Goal: Transaction & Acquisition: Purchase product/service

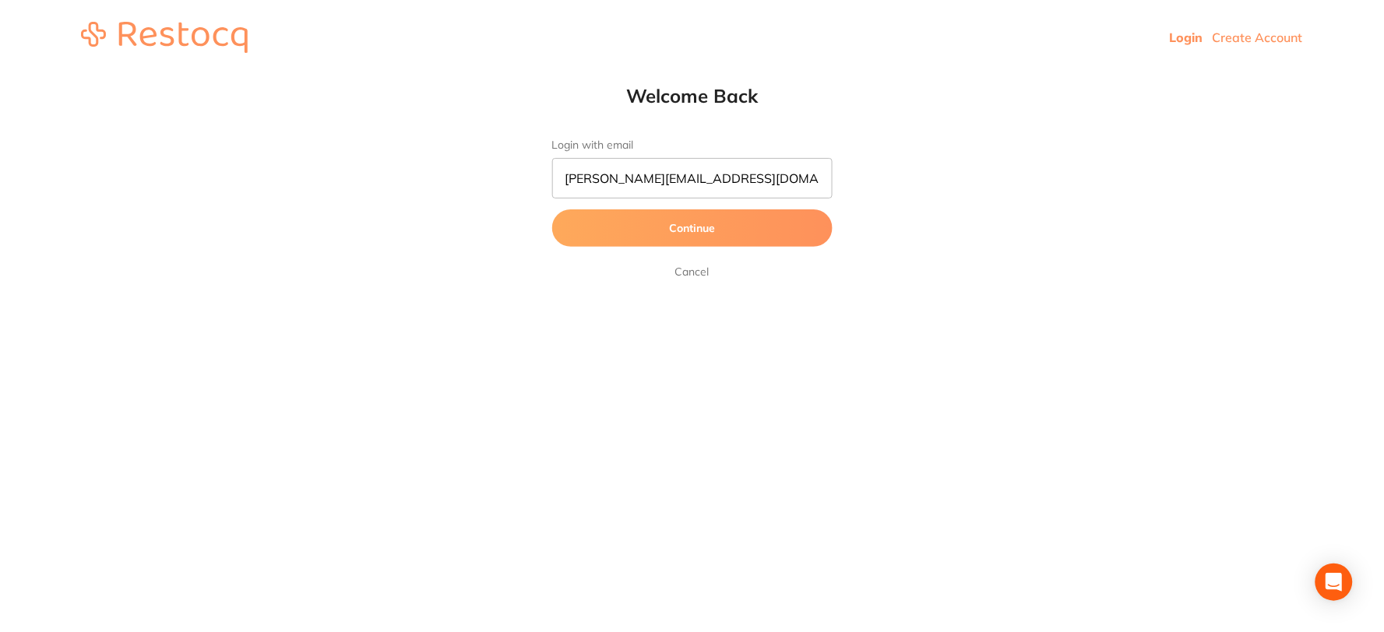
click at [702, 222] on button "Continue" at bounding box center [692, 227] width 280 height 37
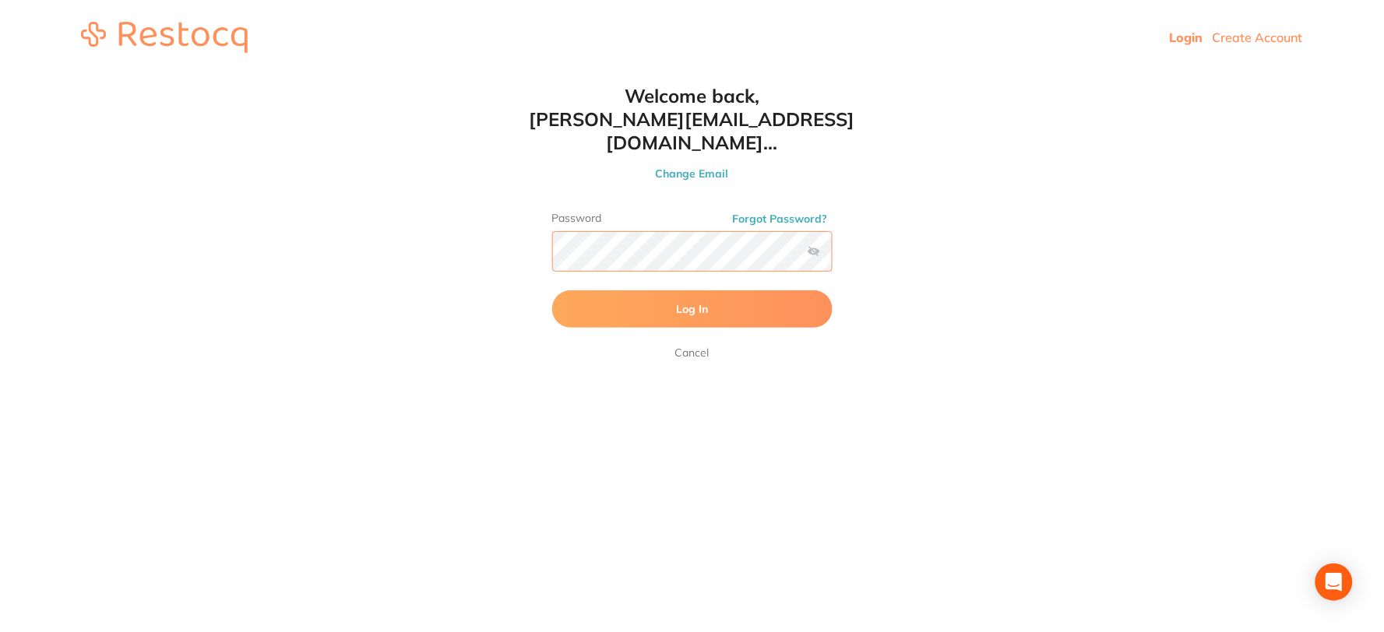
click at [552, 290] on button "Log In" at bounding box center [692, 308] width 280 height 37
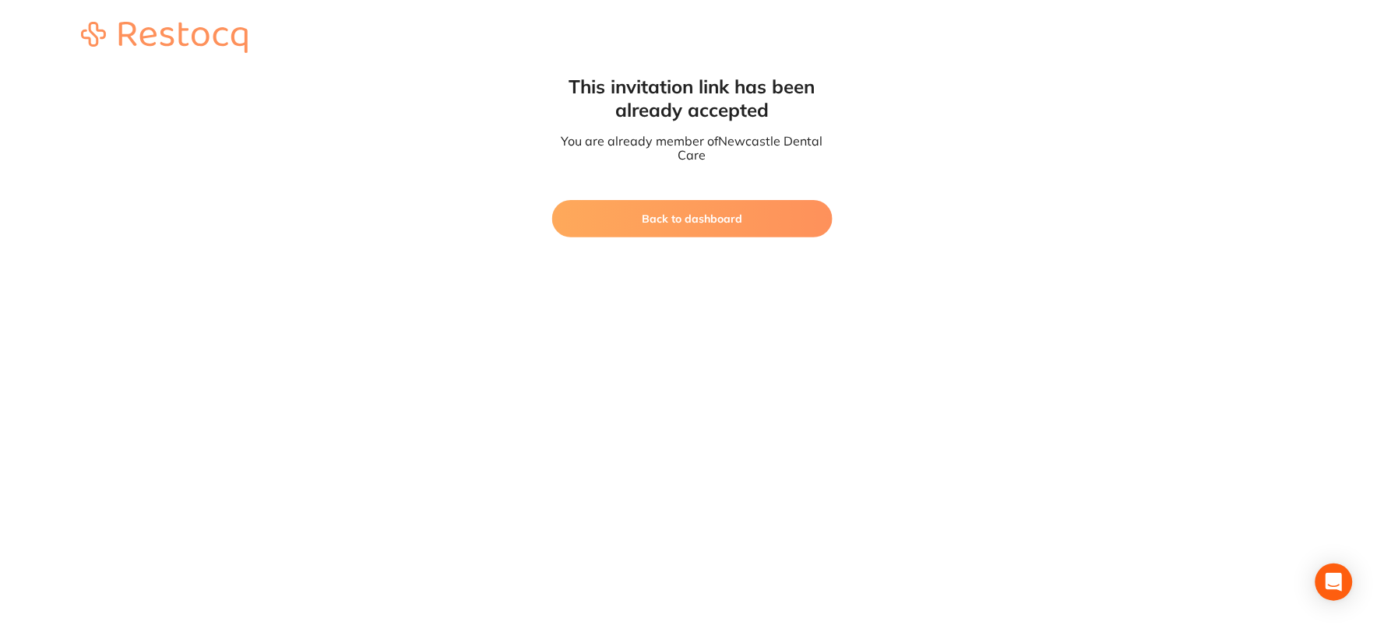
click at [702, 227] on button "Back to dashboard" at bounding box center [692, 218] width 280 height 37
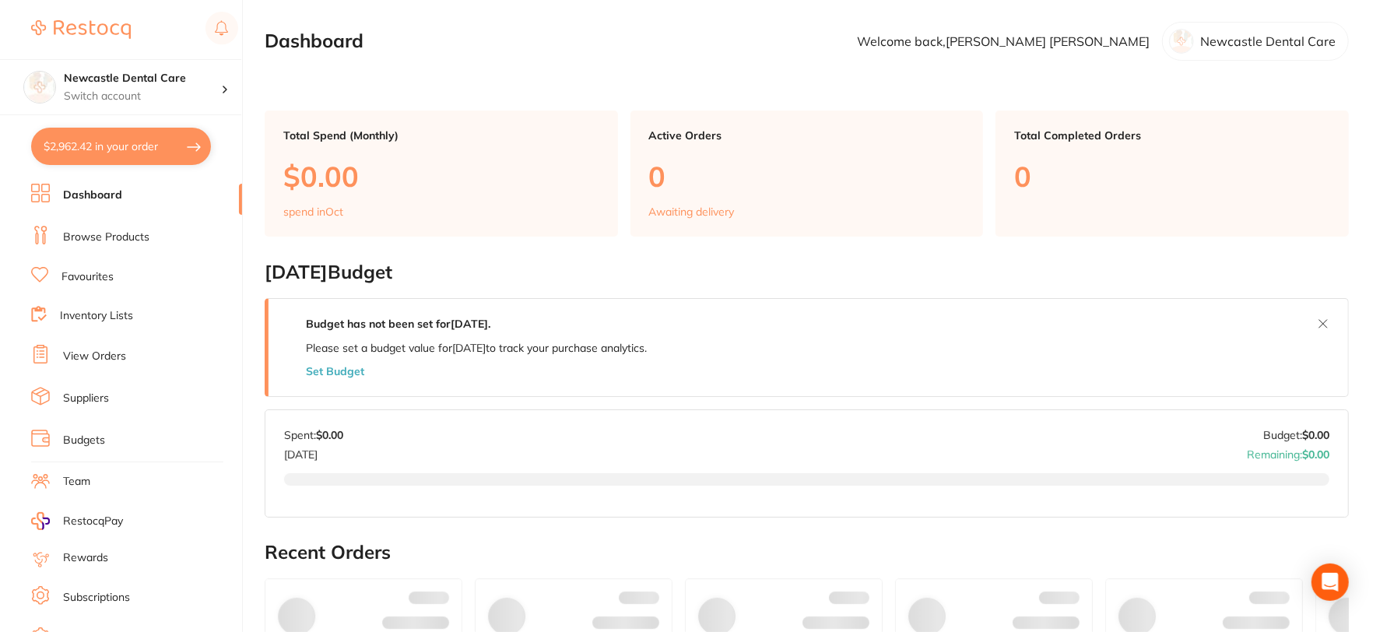
click at [118, 234] on link "Browse Products" at bounding box center [106, 238] width 86 height 16
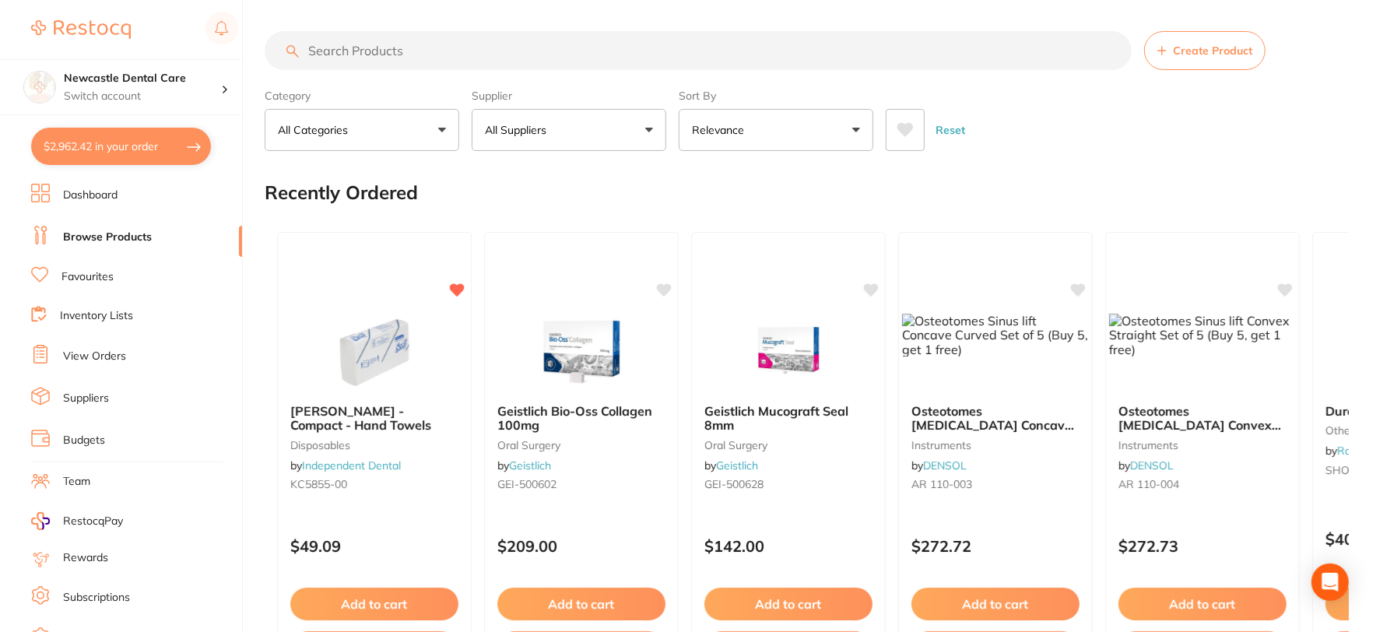
click at [369, 49] on input "search" at bounding box center [698, 50] width 867 height 39
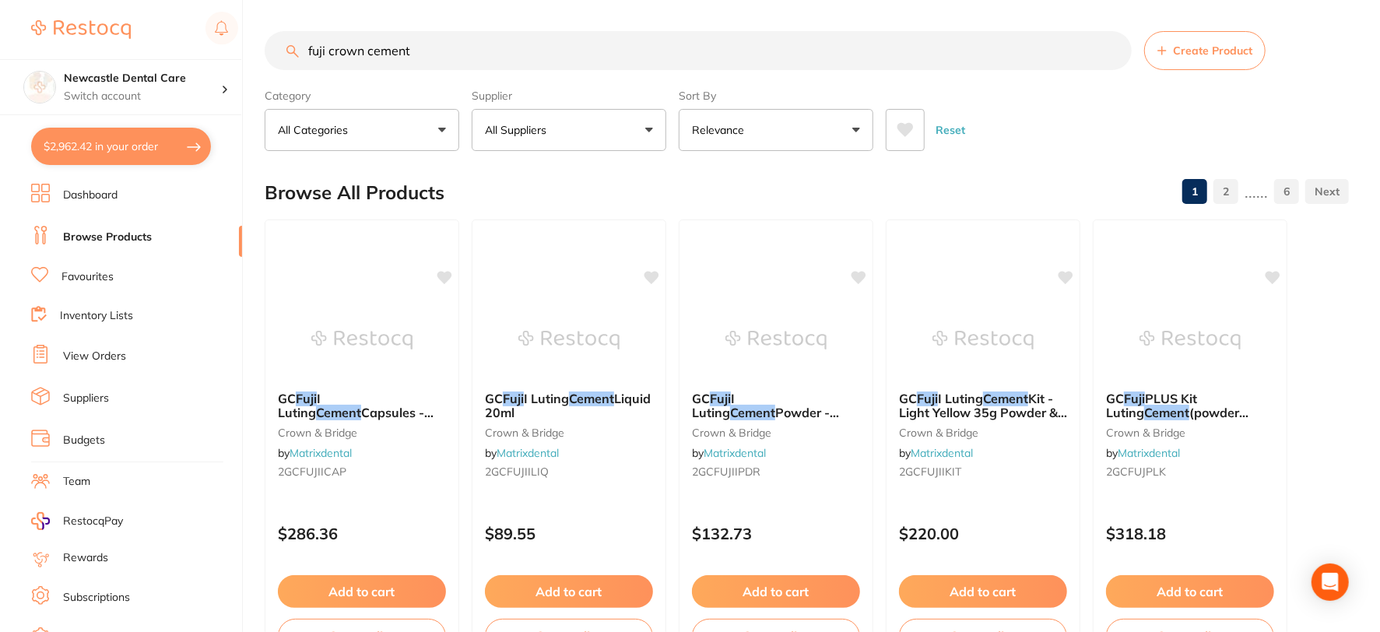
click at [462, 44] on input "fuji crown cement" at bounding box center [698, 50] width 867 height 39
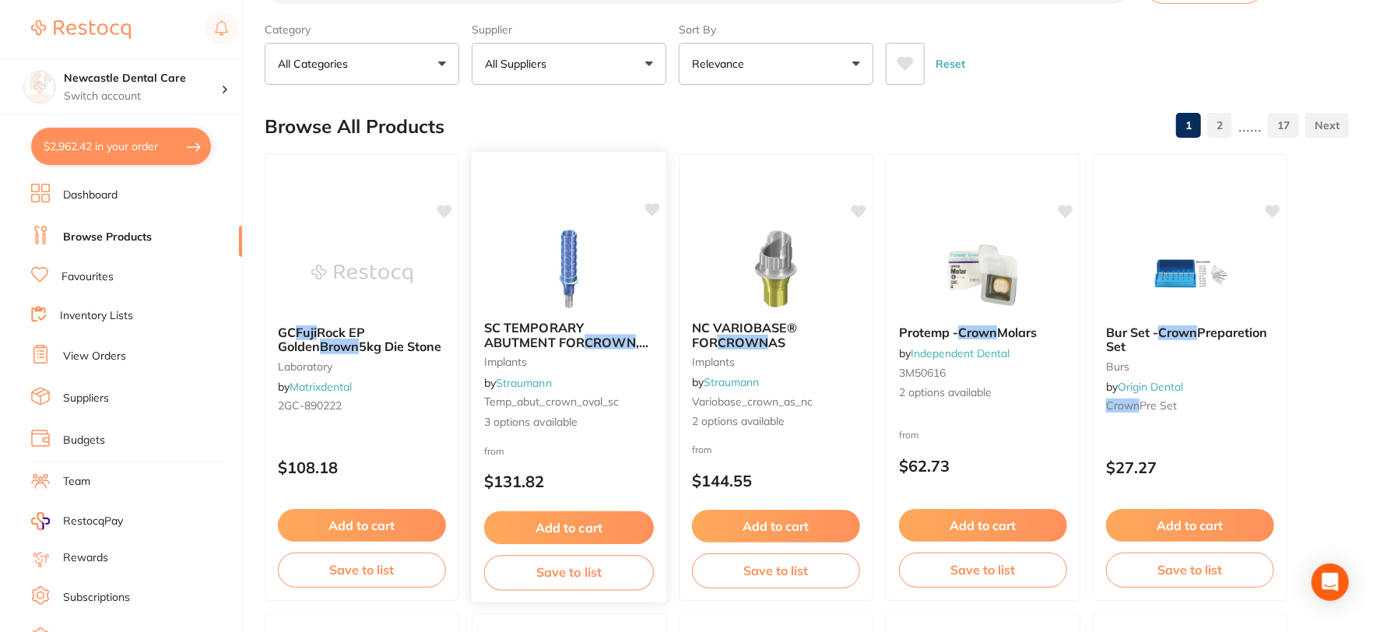
scroll to position [86, 0]
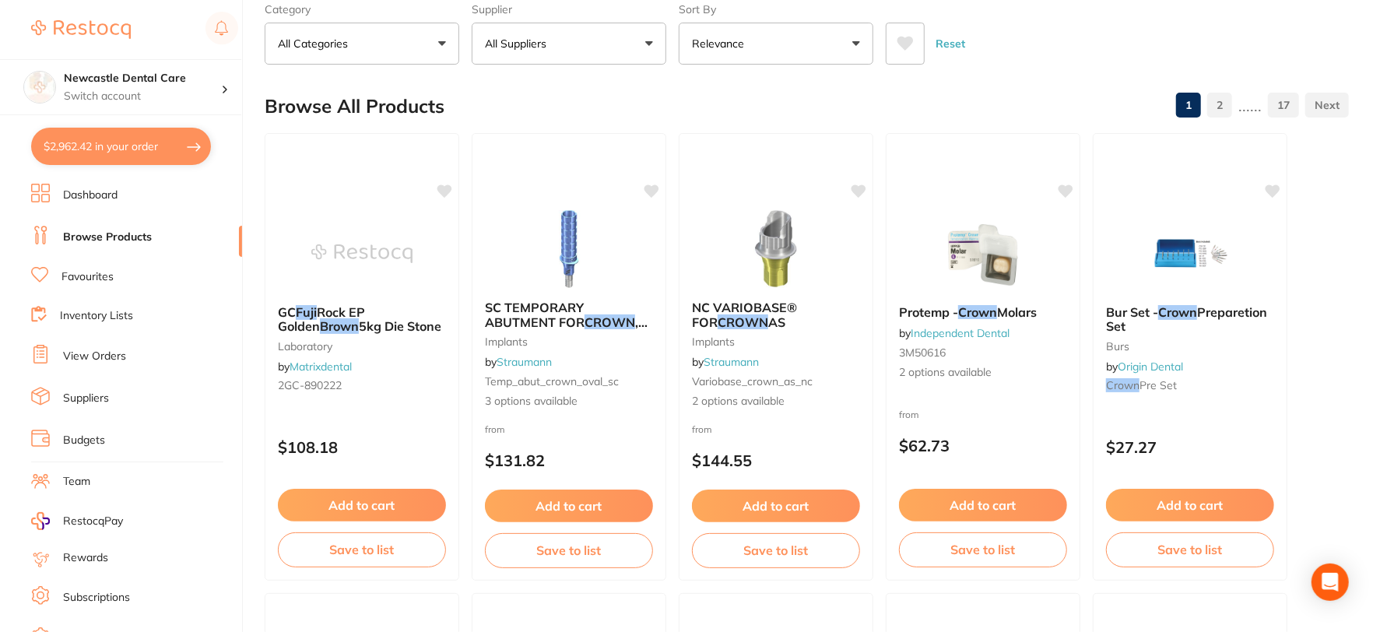
click at [434, 41] on button "All Categories" at bounding box center [362, 44] width 195 height 42
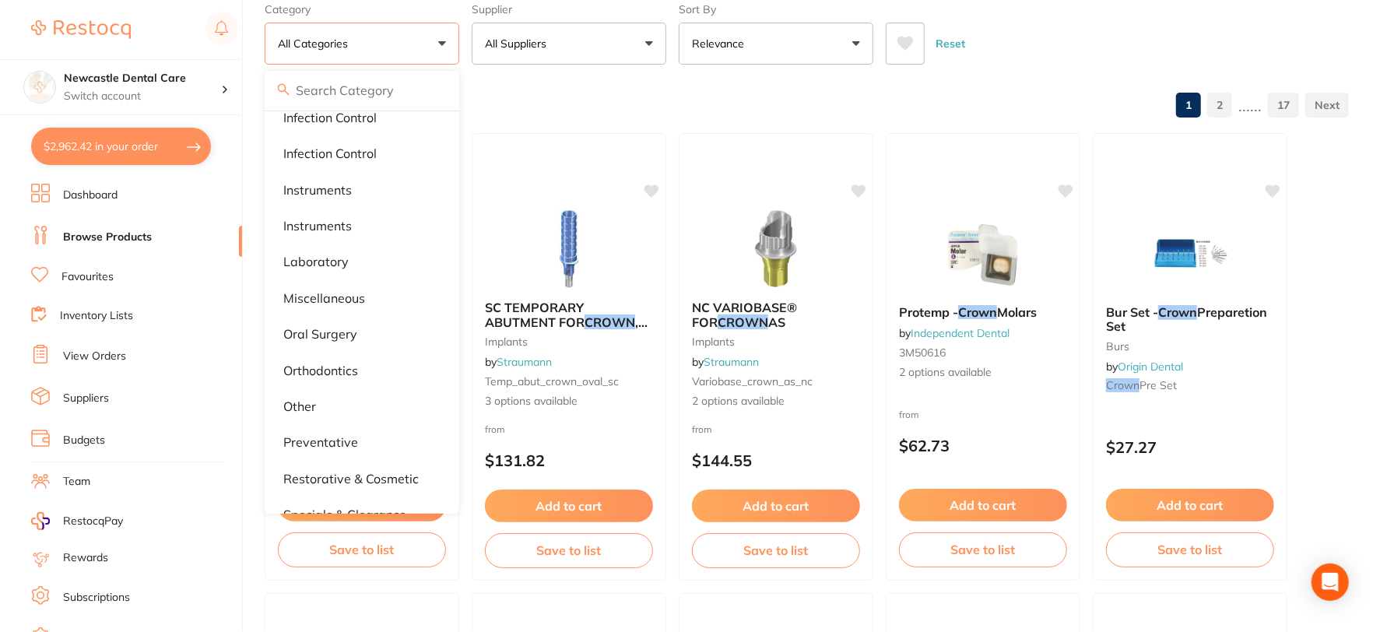
scroll to position [519, 0]
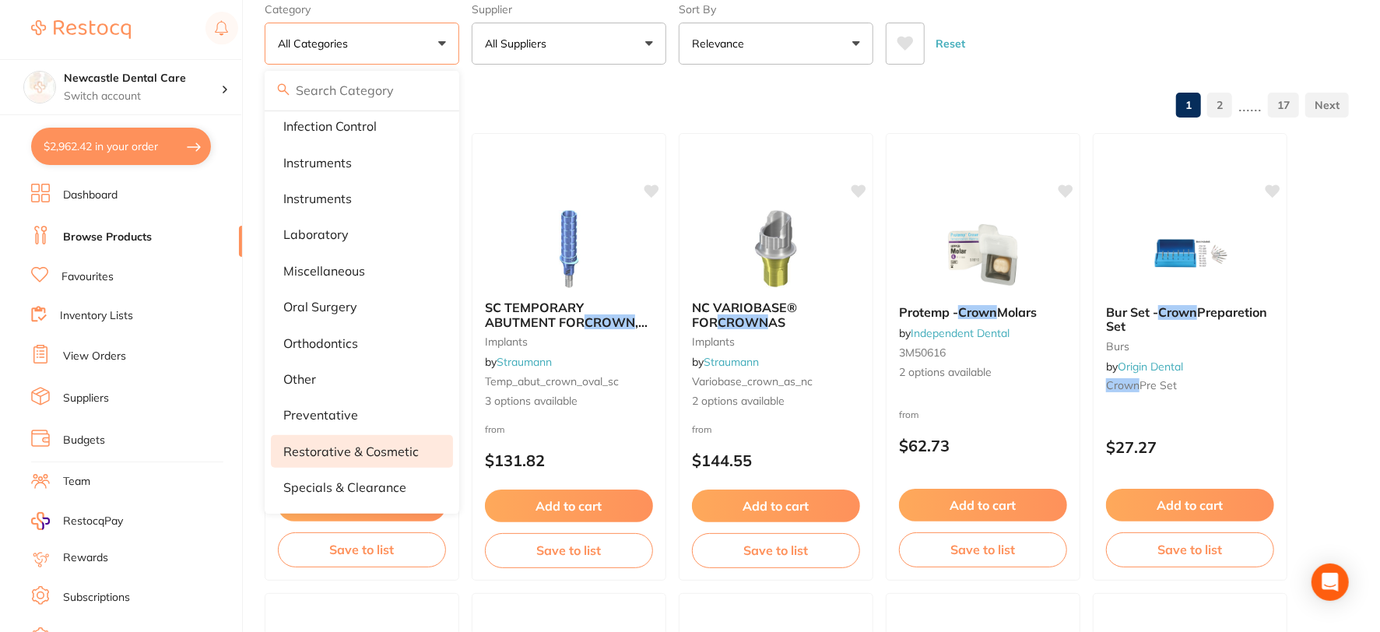
click at [329, 445] on p "restorative & cosmetic" at bounding box center [350, 452] width 135 height 14
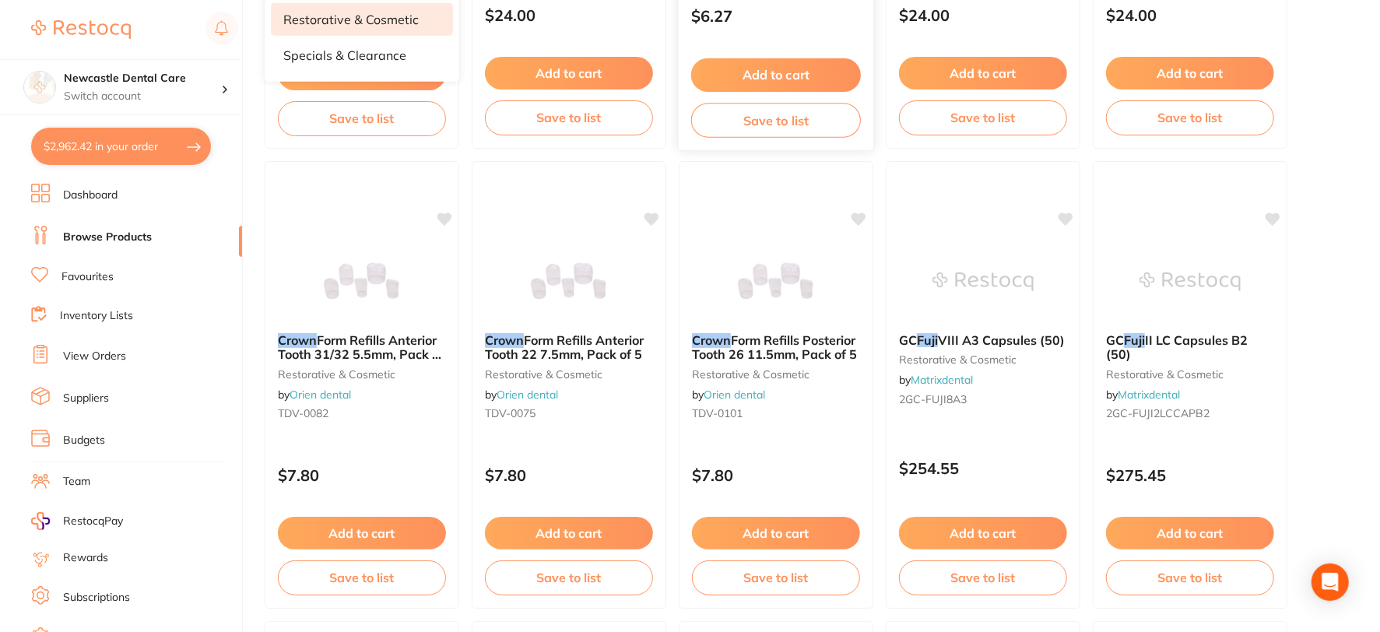
scroll to position [0, 0]
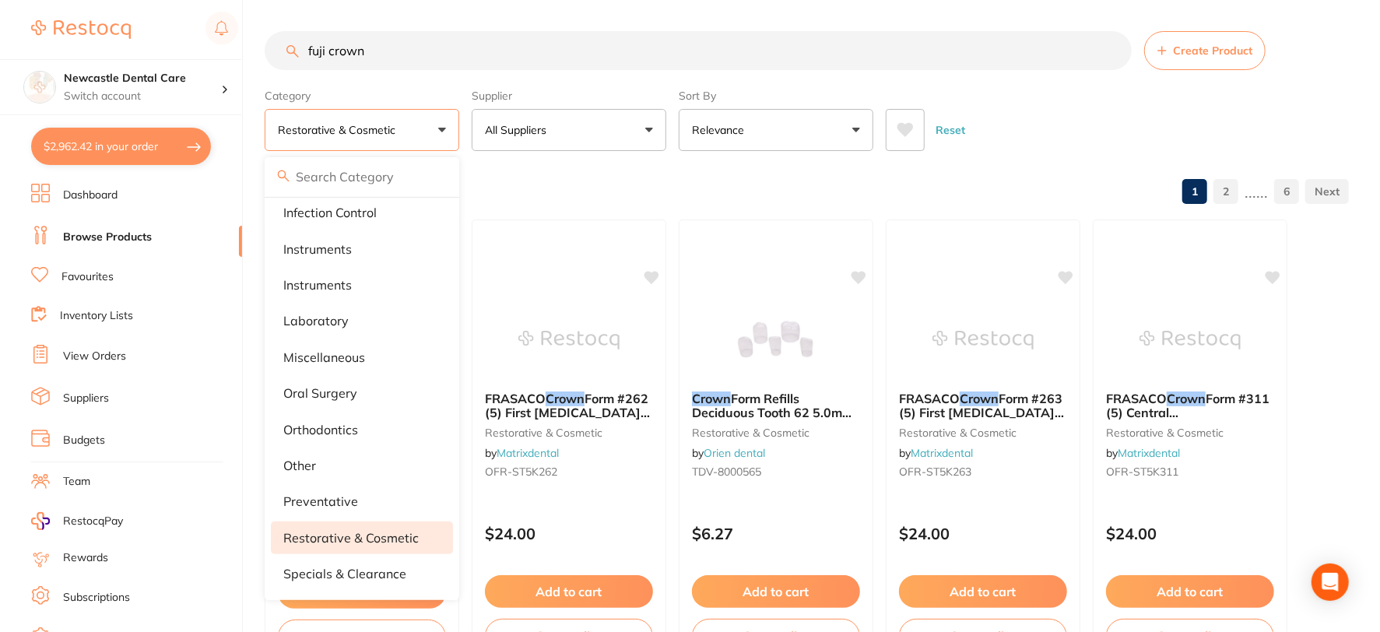
click at [434, 44] on input "fuji crown" at bounding box center [698, 50] width 867 height 39
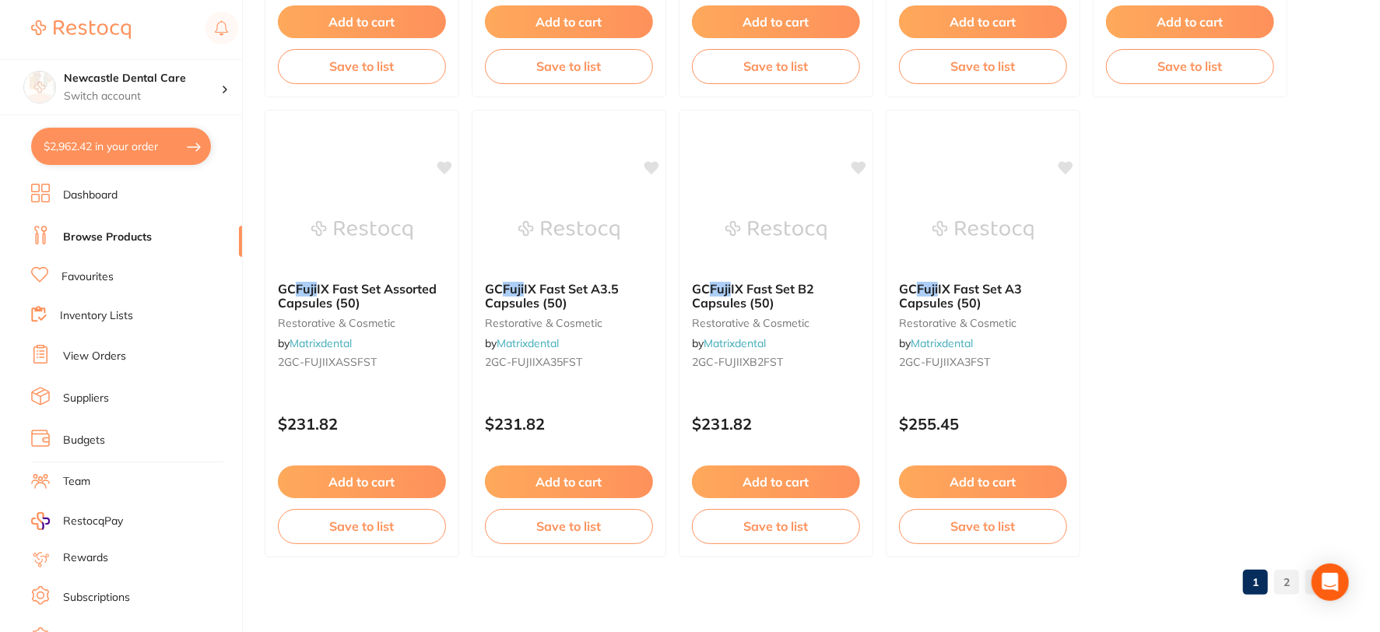
scroll to position [4717, 0]
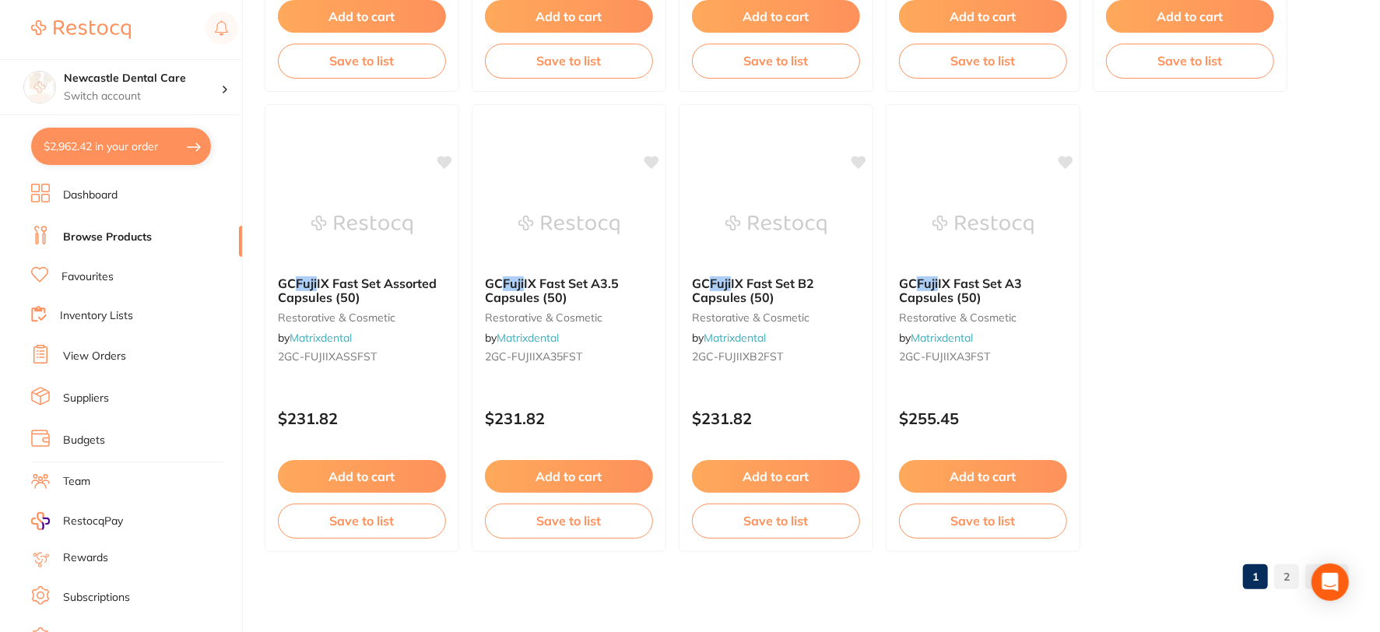
type input "fuji"
